Goal: Task Accomplishment & Management: Complete application form

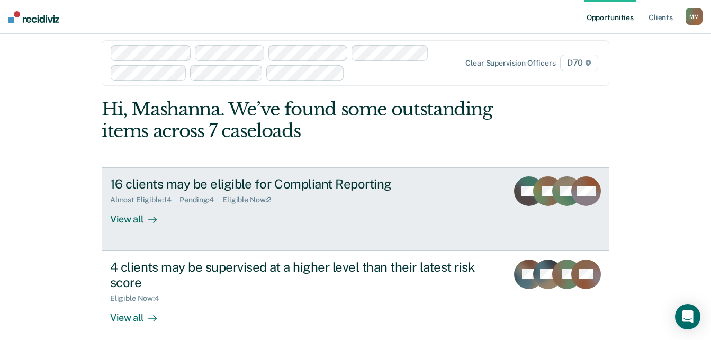
scroll to position [20, 0]
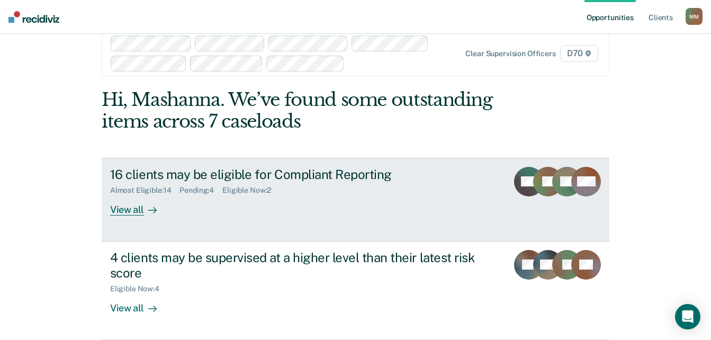
click at [134, 208] on div "View all" at bounding box center [139, 205] width 59 height 21
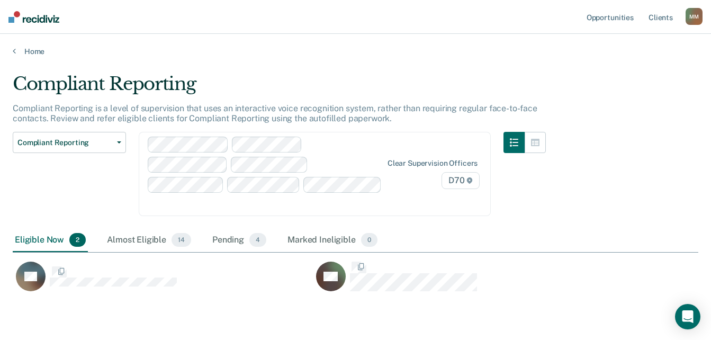
scroll to position [200, 678]
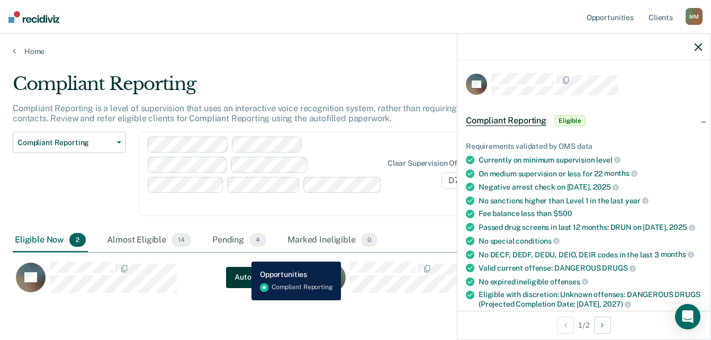
click at [244, 266] on button "Auto-fill referral" at bounding box center [263, 276] width 74 height 21
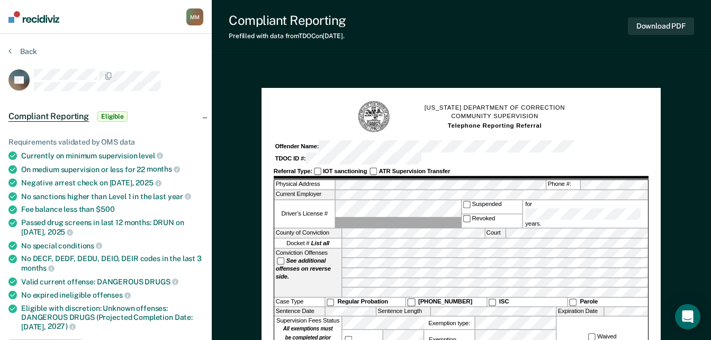
click at [104, 49] on div "Back" at bounding box center [105, 58] width 195 height 22
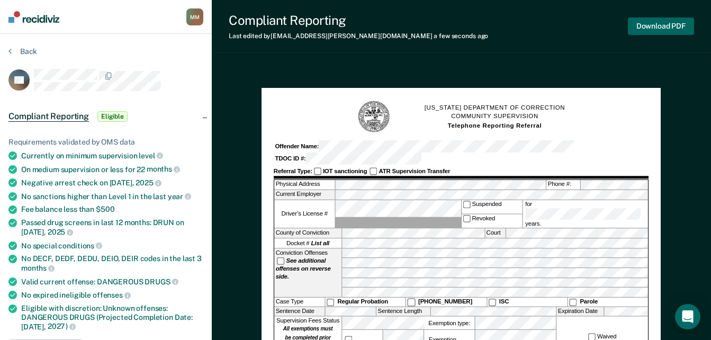
click at [657, 24] on button "Download PDF" at bounding box center [661, 25] width 66 height 17
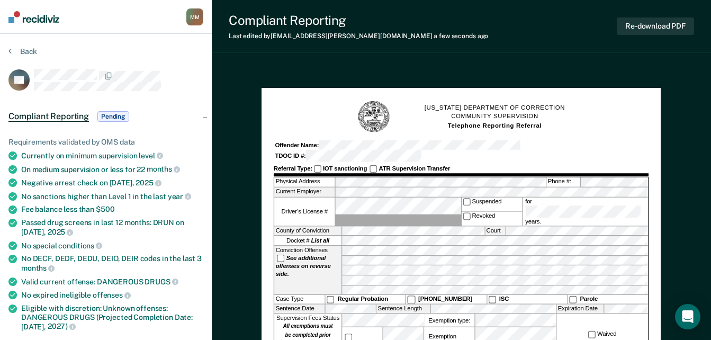
click at [12, 49] on button "Back" at bounding box center [22, 52] width 29 height 10
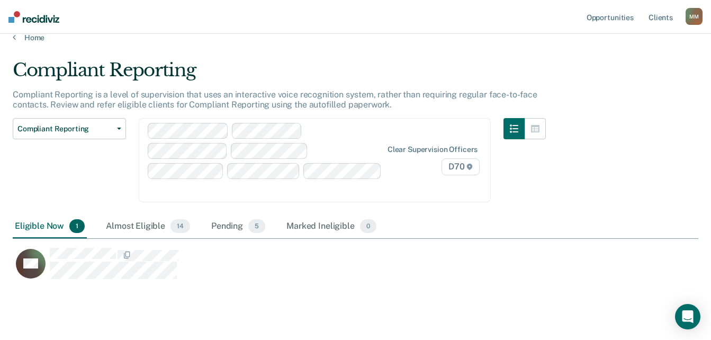
scroll to position [21, 0]
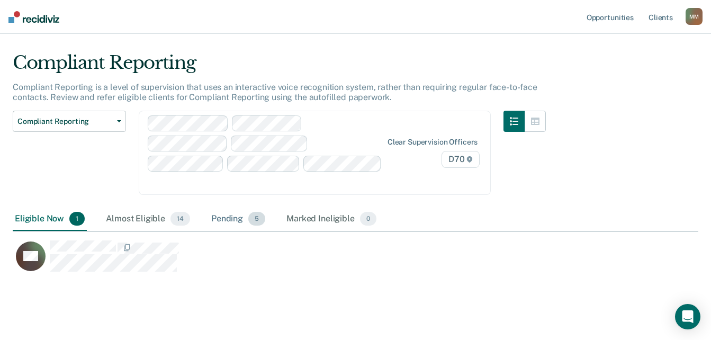
click at [228, 208] on div "Pending 5" at bounding box center [238, 219] width 58 height 23
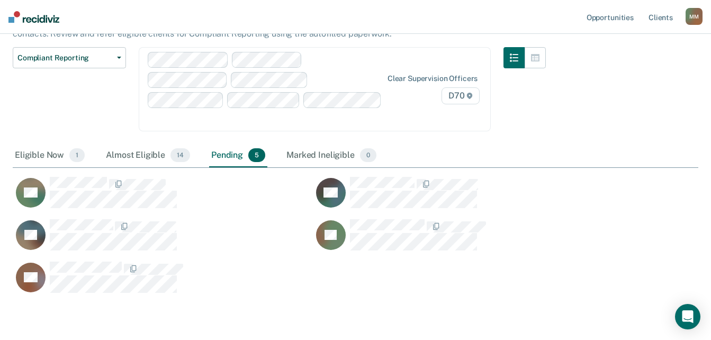
scroll to position [106, 0]
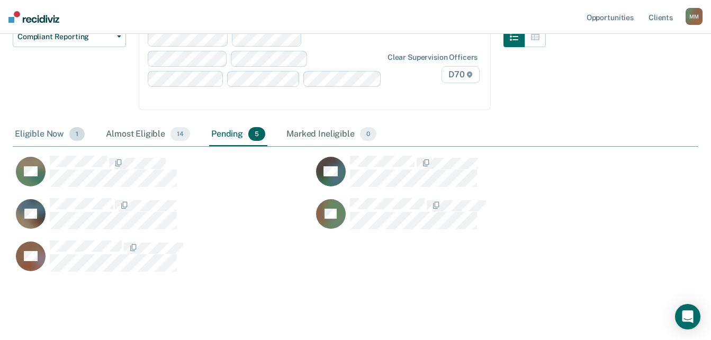
click at [29, 123] on div "Eligible Now 1" at bounding box center [50, 134] width 74 height 23
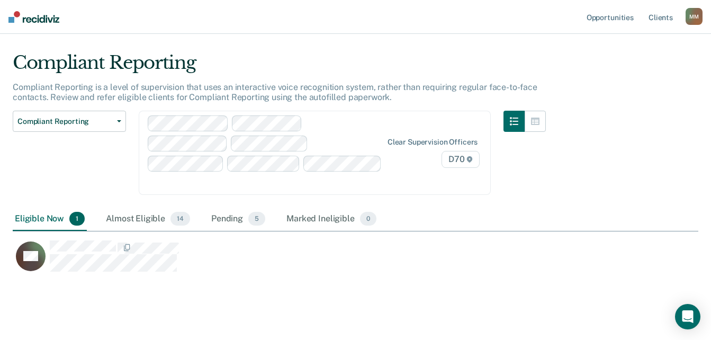
scroll to position [200, 678]
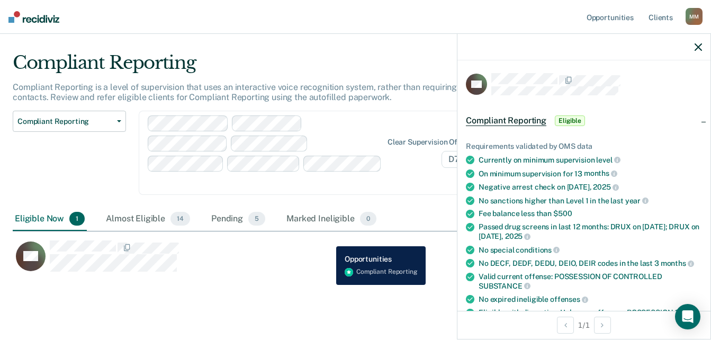
click at [328, 240] on div "CH Auto-fill referral" at bounding box center [306, 256] width 587 height 32
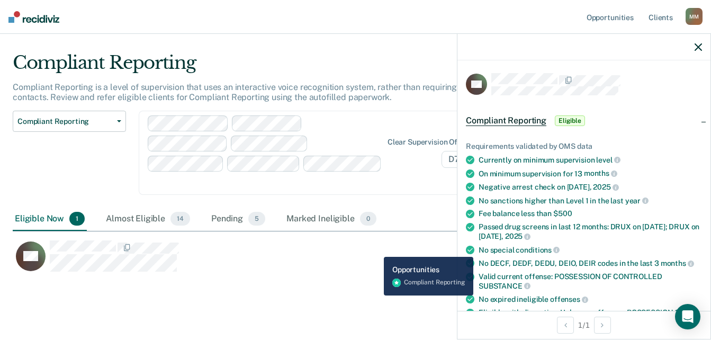
click at [369, 249] on div "CH Auto-fill referral" at bounding box center [306, 256] width 587 height 32
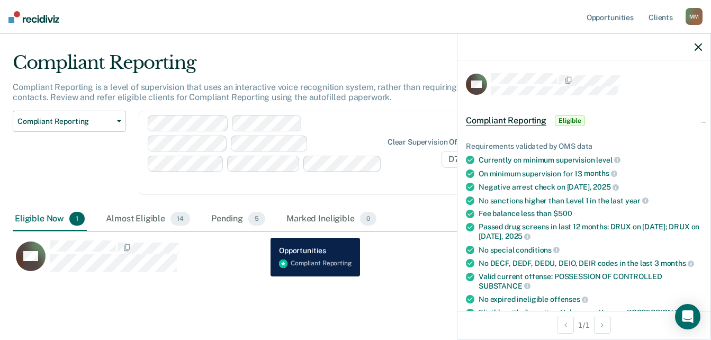
click at [246, 240] on div "CH Auto-fill referral" at bounding box center [306, 256] width 587 height 32
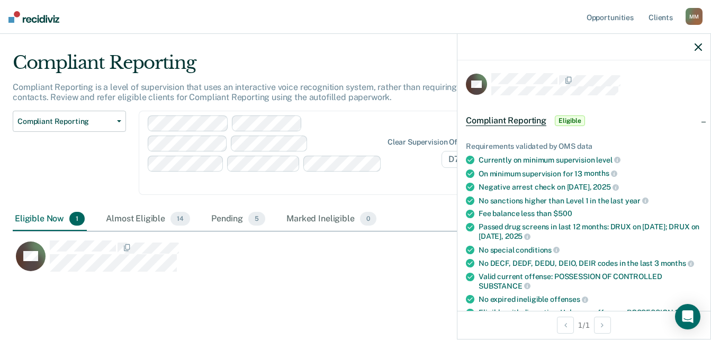
click at [701, 47] on icon "button" at bounding box center [698, 46] width 7 height 7
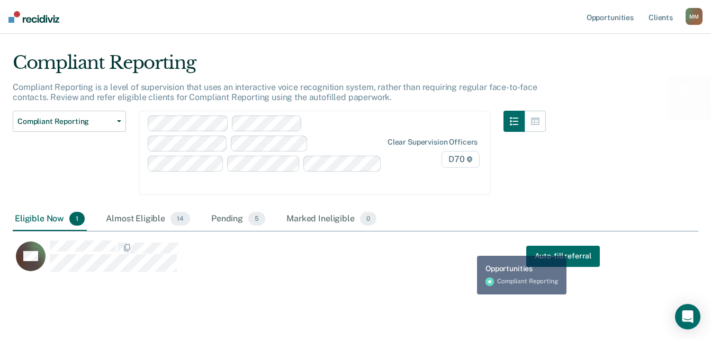
click at [466, 252] on div "CH Auto-fill referral" at bounding box center [313, 261] width 600 height 42
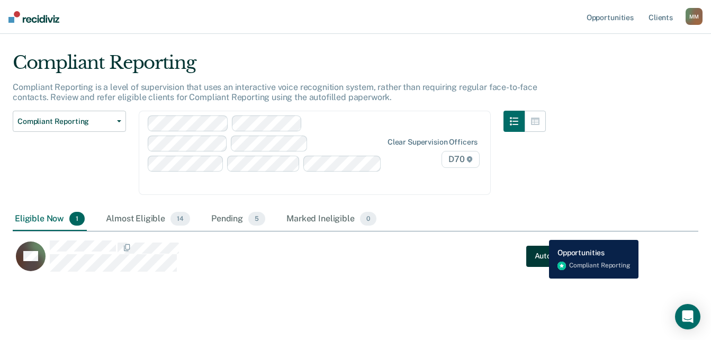
click at [541, 245] on button "Auto-fill referral" at bounding box center [563, 255] width 74 height 21
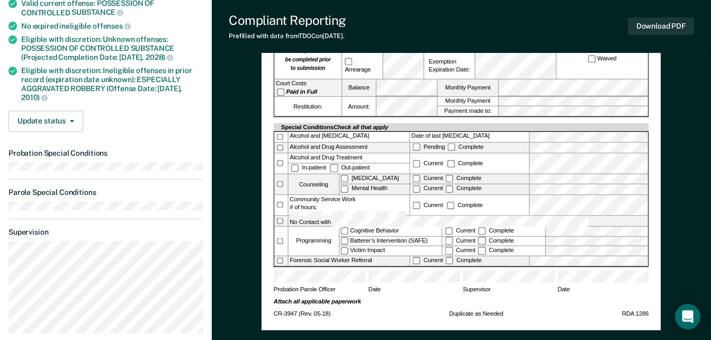
scroll to position [277, 0]
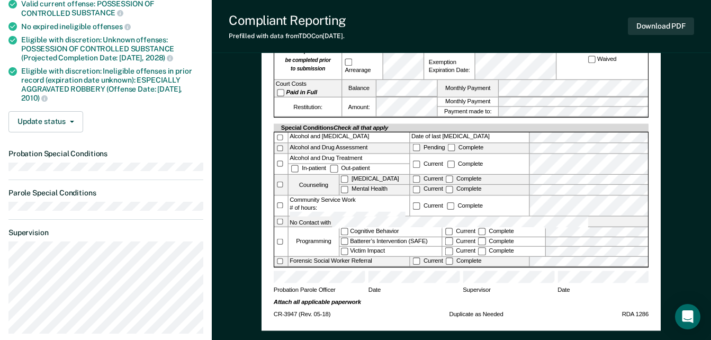
click at [481, 286] on span "Supervisor" at bounding box center [509, 292] width 92 height 12
click at [480, 286] on span "Supervisor" at bounding box center [509, 292] width 92 height 12
click at [496, 286] on span "Supervisor" at bounding box center [509, 292] width 92 height 12
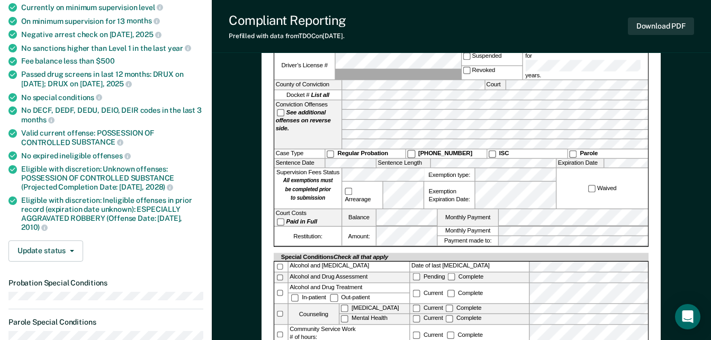
scroll to position [0, 0]
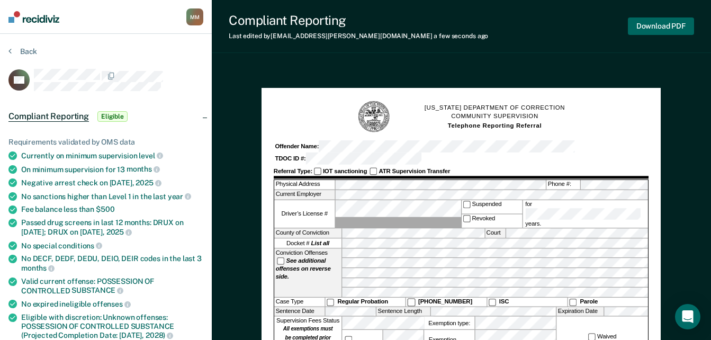
click at [638, 29] on button "Download PDF" at bounding box center [661, 25] width 66 height 17
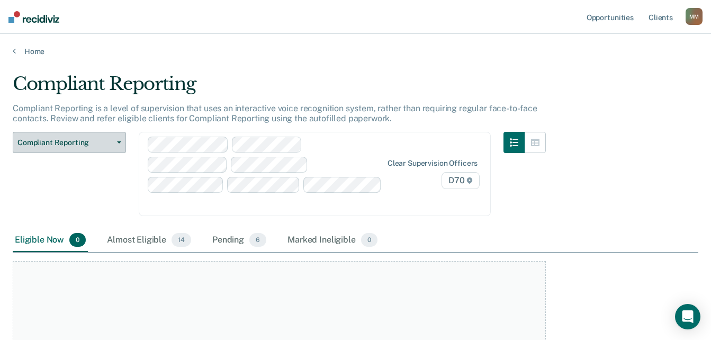
click at [115, 139] on button "Compliant Reporting" at bounding box center [69, 142] width 113 height 21
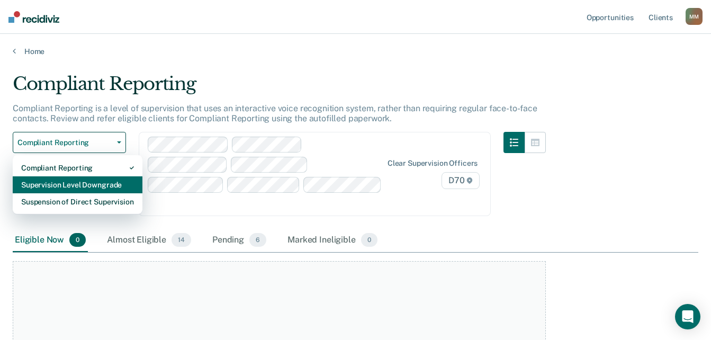
click at [71, 182] on div "Supervision Level Downgrade" at bounding box center [77, 184] width 113 height 17
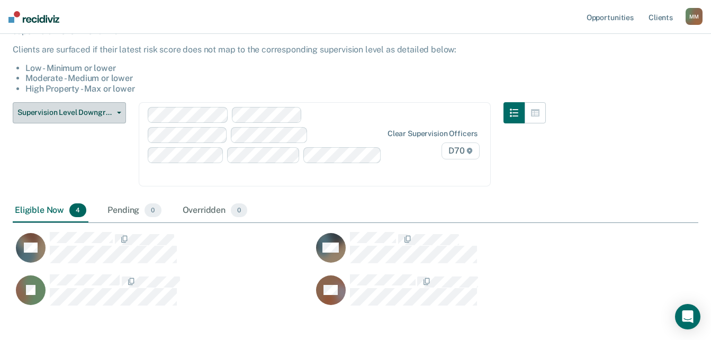
scroll to position [121, 0]
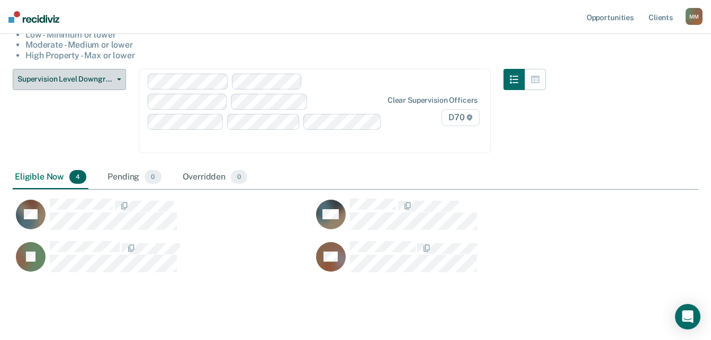
click at [88, 80] on span "Supervision Level Downgrade" at bounding box center [64, 79] width 95 height 9
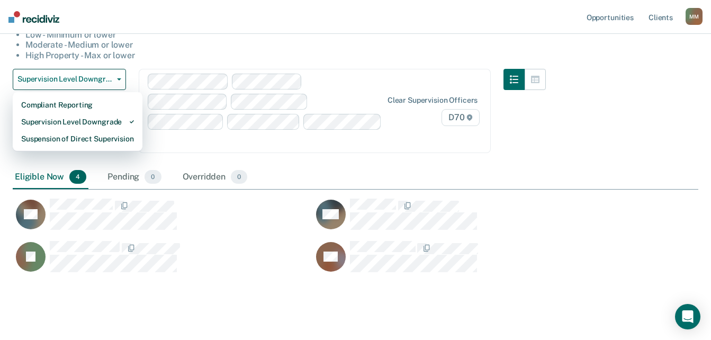
click at [626, 262] on div "Supervision Level Downgrade This alert helps staff identify people who may be s…" at bounding box center [356, 132] width 686 height 361
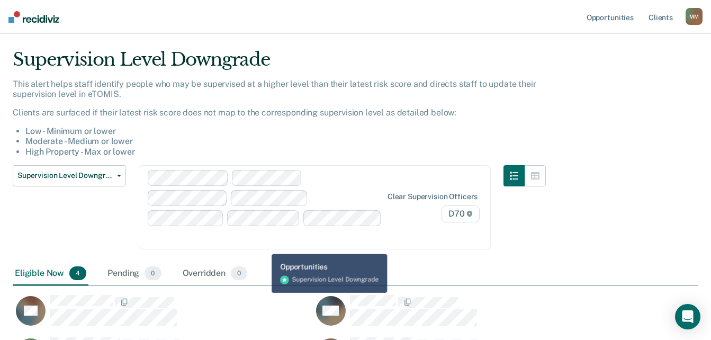
scroll to position [0, 0]
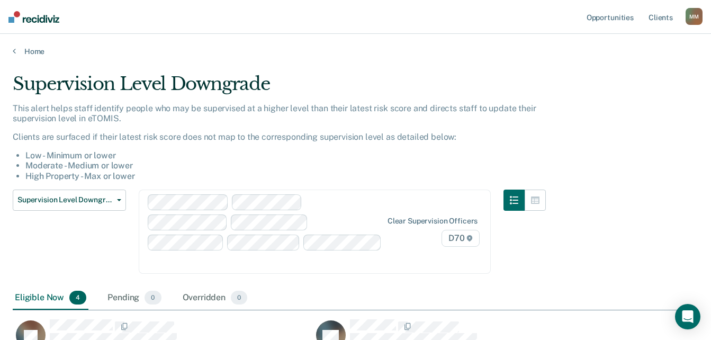
drag, startPoint x: 406, startPoint y: 39, endPoint x: 411, endPoint y: 31, distance: 8.8
click at [407, 39] on div "Home" at bounding box center [355, 45] width 711 height 22
